Goal: Book appointment/travel/reservation

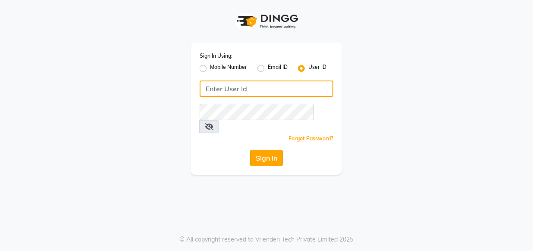
type input "e1948-11"
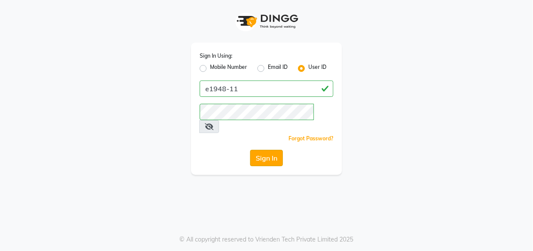
click at [271, 150] on button "Sign In" at bounding box center [266, 158] width 33 height 16
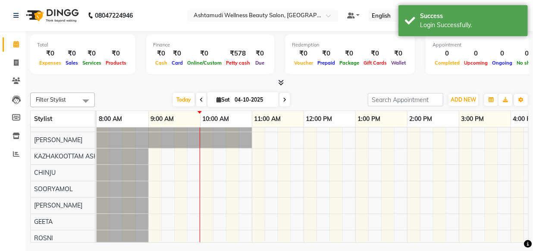
scroll to position [12, 0]
click at [177, 234] on div at bounding box center [433, 214] width 673 height 196
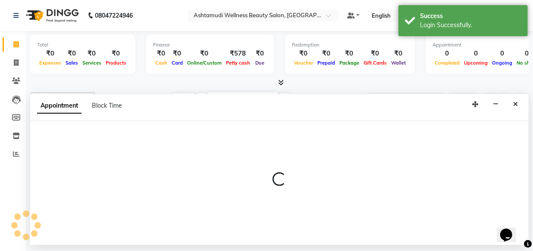
scroll to position [0, 0]
select select "52755"
select select "570"
select select "tentative"
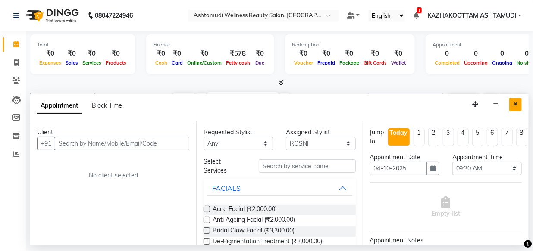
click at [516, 105] on icon "Close" at bounding box center [515, 104] width 5 height 6
click at [514, 107] on div "Toggle Dropdown Calendar Settings Manage Tags Arrange Stylists Reset Stylists F…" at bounding box center [521, 100] width 16 height 14
